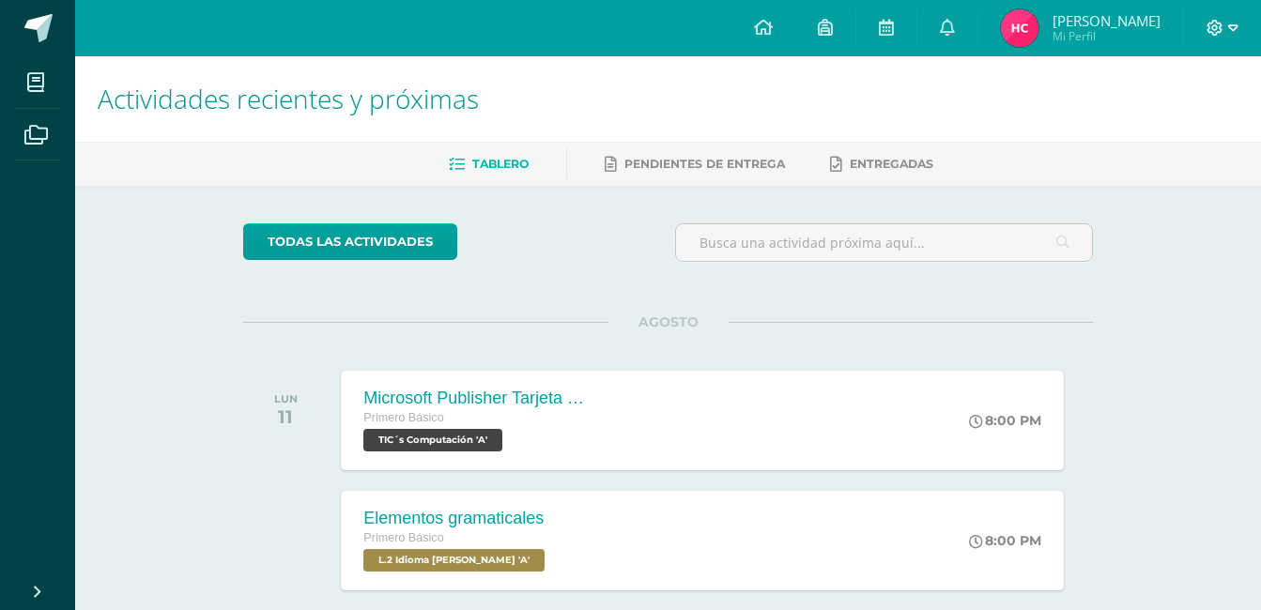
click at [1229, 23] on icon at bounding box center [1233, 28] width 10 height 17
click at [1195, 126] on span "Cerrar sesión" at bounding box center [1175, 128] width 85 height 18
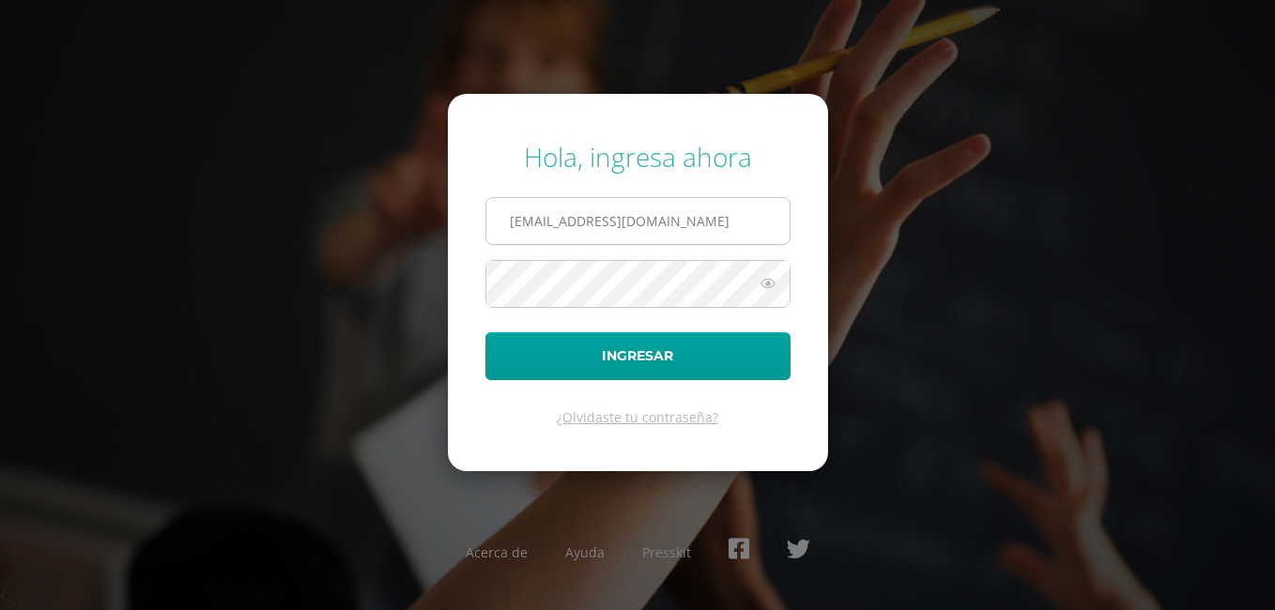
click at [673, 226] on input "854@laestrella.edu.gt" at bounding box center [637, 221] width 303 height 46
type input "632@laestrella.edu.gt"
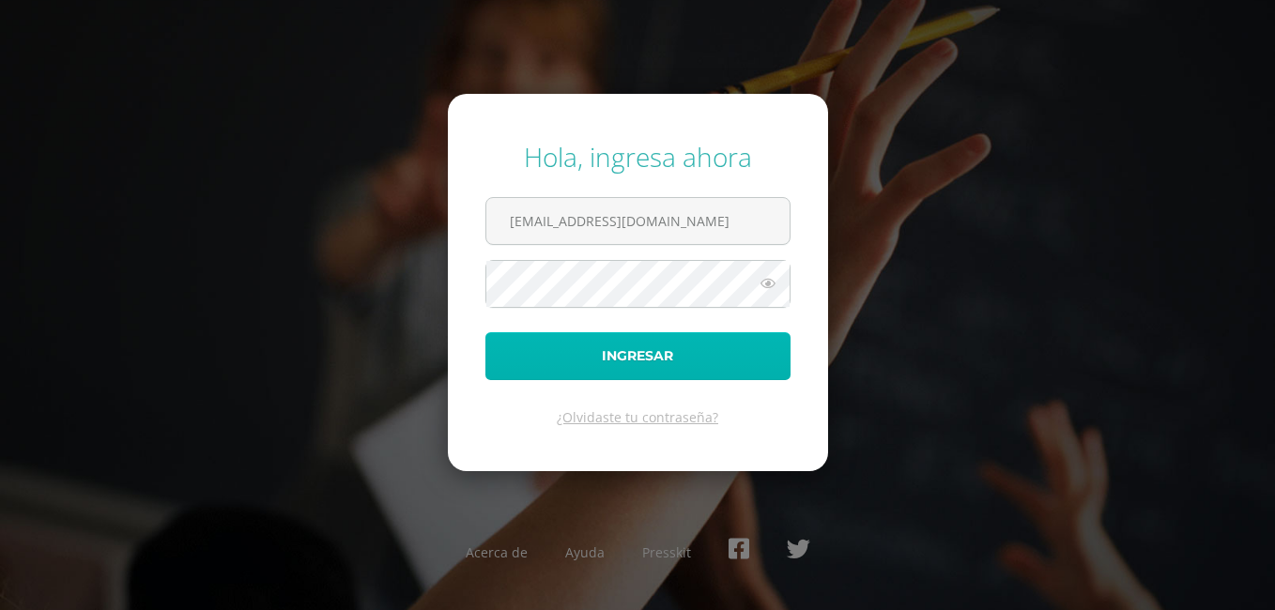
click at [629, 368] on button "Ingresar" at bounding box center [638, 356] width 305 height 48
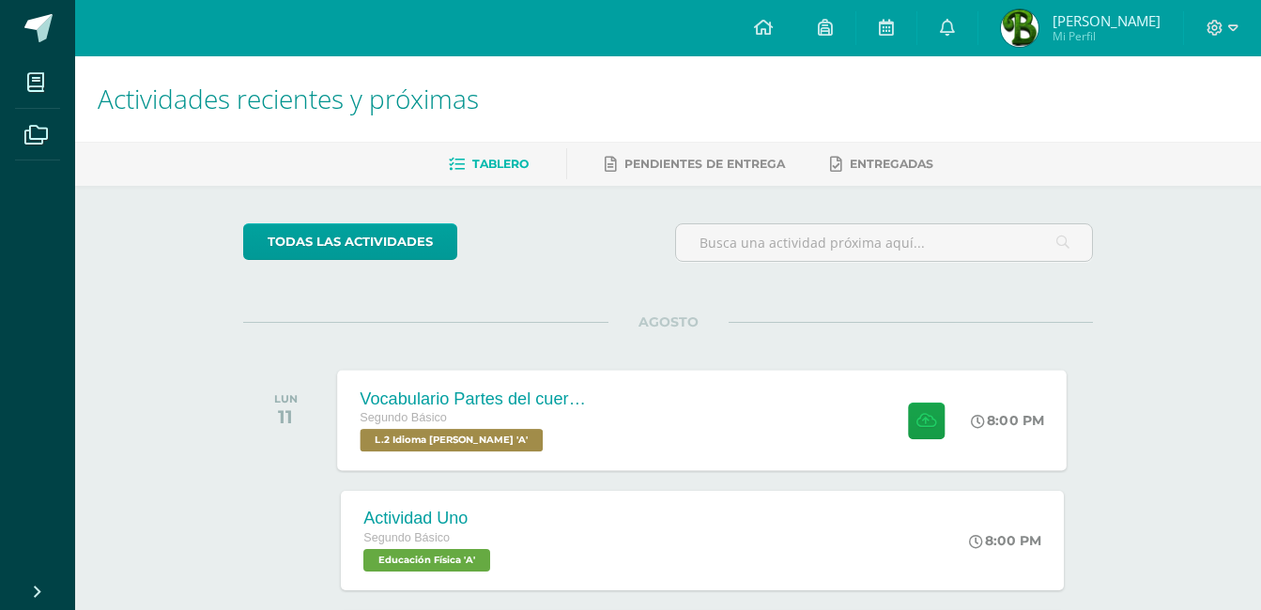
click at [889, 417] on div at bounding box center [922, 420] width 92 height 100
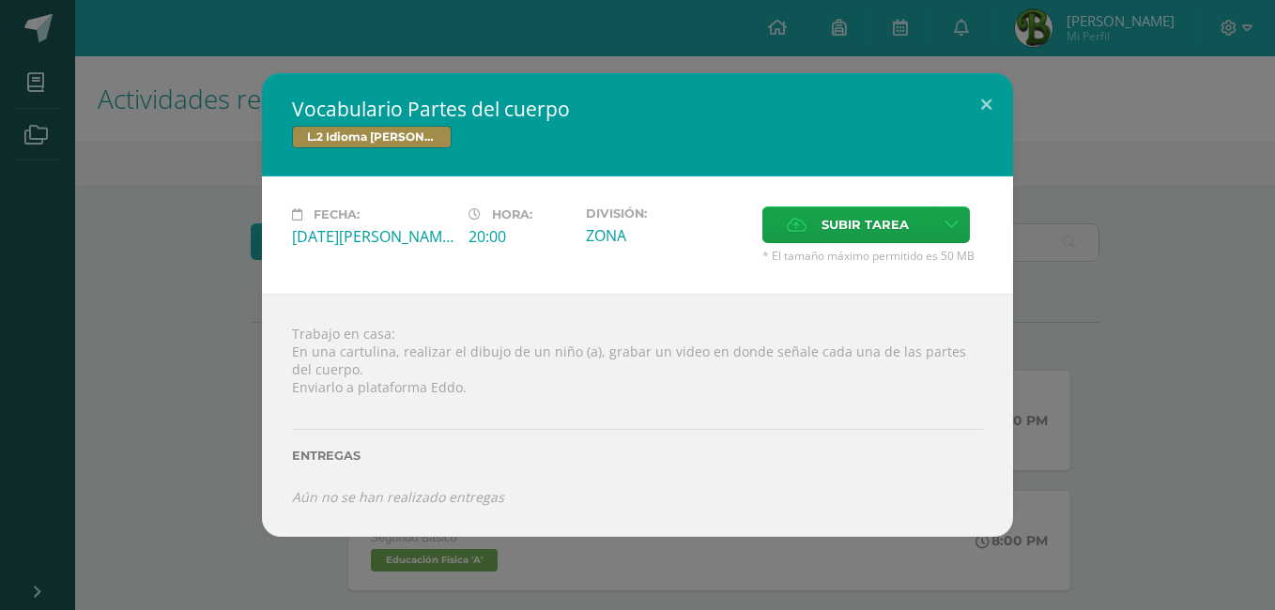
click at [862, 245] on div "Subir tarea" at bounding box center [873, 227] width 221 height 41
click at [863, 236] on span "Subir tarea" at bounding box center [865, 225] width 87 height 35
click at [0, 0] on input "Subir tarea" at bounding box center [0, 0] width 0 height 0
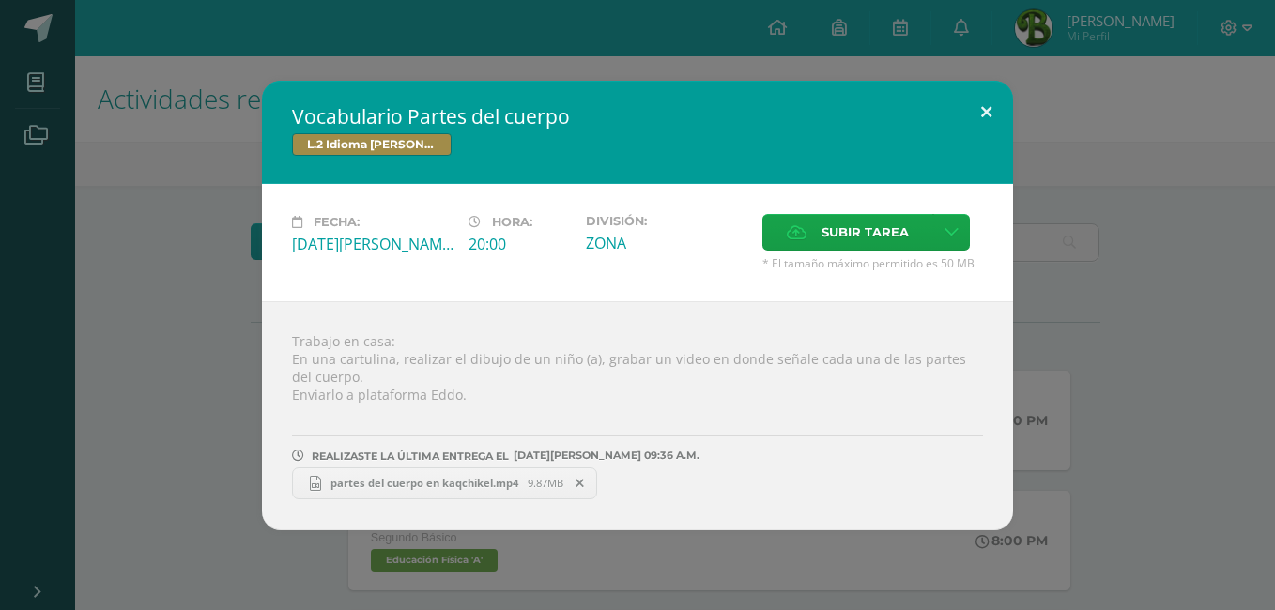
click at [974, 90] on button at bounding box center [987, 113] width 54 height 64
